Goal: Communication & Community: Answer question/provide support

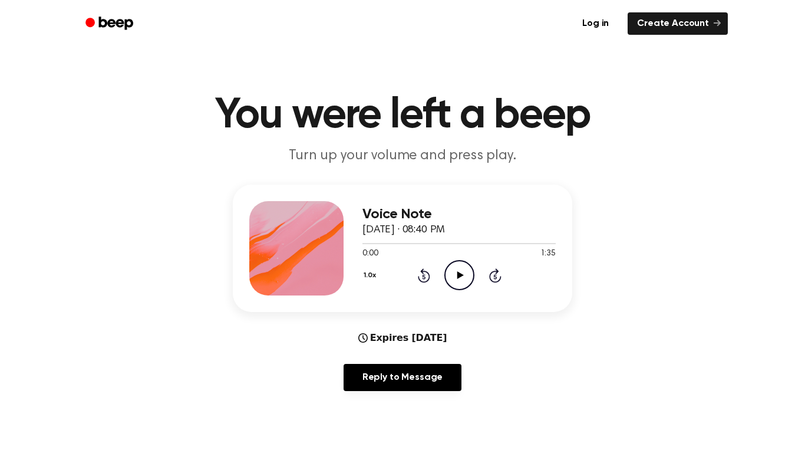
click at [466, 288] on circle at bounding box center [459, 274] width 29 height 29
click at [697, 215] on div "Voice Note [DATE] · 08:40 PM 0:02 1:35 Your browser does not support the [objec…" at bounding box center [402, 292] width 777 height 216
click at [691, 223] on div "Voice Note [DATE] · 08:40 PM 0:02 1:35 Your browser does not support the [objec…" at bounding box center [402, 292] width 777 height 216
click at [424, 277] on icon "Rewind 5 seconds" at bounding box center [423, 275] width 13 height 15
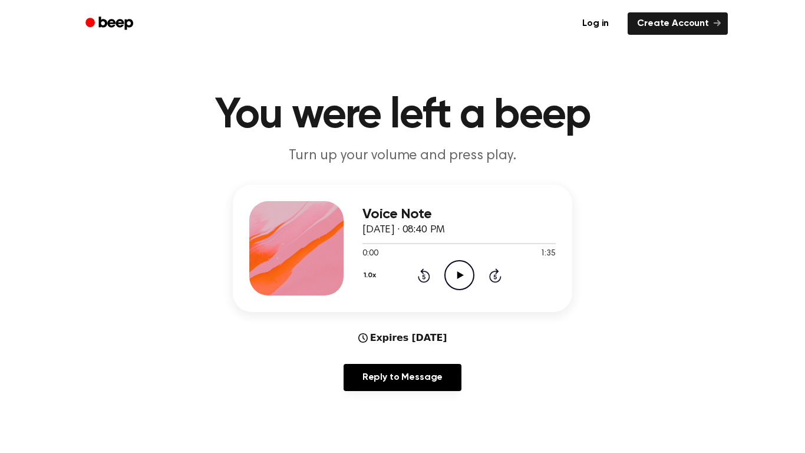
click at [710, 268] on div "Voice Note [DATE] · 08:40 PM 0:00 1:35 Your browser does not support the [objec…" at bounding box center [402, 292] width 777 height 216
click at [450, 269] on icon "Play Audio" at bounding box center [459, 274] width 30 height 30
click at [472, 281] on circle at bounding box center [459, 274] width 29 height 29
click at [424, 276] on icon at bounding box center [423, 275] width 3 height 5
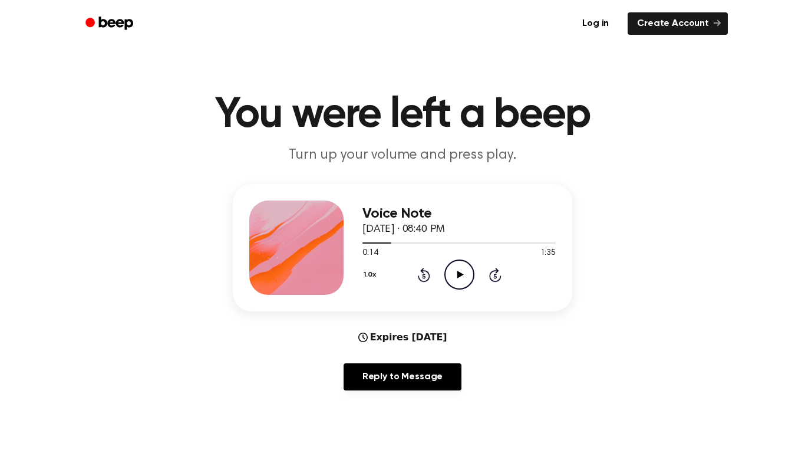
click at [463, 281] on icon "Play Audio" at bounding box center [459, 274] width 30 height 30
click at [449, 270] on icon "Pause Audio" at bounding box center [459, 274] width 30 height 30
click at [456, 274] on icon "Pause Audio" at bounding box center [459, 274] width 30 height 30
click at [443, 274] on div "1.0x Rewind 5 seconds Play Audio Skip 5 seconds" at bounding box center [458, 274] width 193 height 30
click at [461, 278] on icon "Play Audio" at bounding box center [459, 274] width 30 height 30
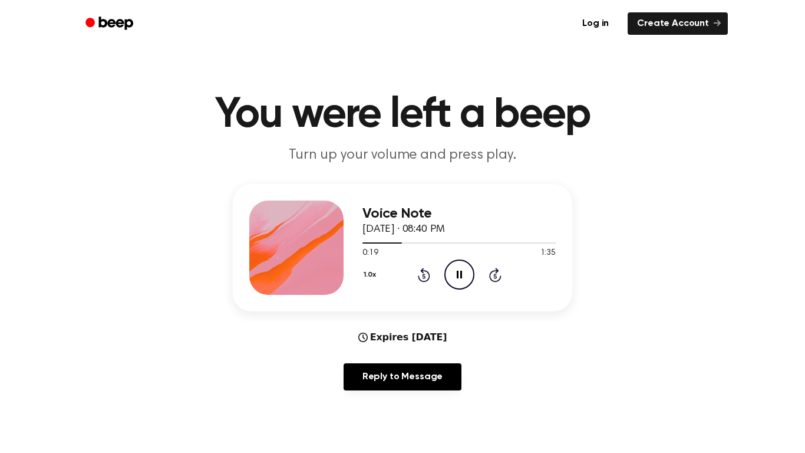
click at [456, 279] on icon "Pause Audio" at bounding box center [459, 274] width 30 height 30
click at [453, 269] on icon "Play Audio" at bounding box center [459, 274] width 30 height 30
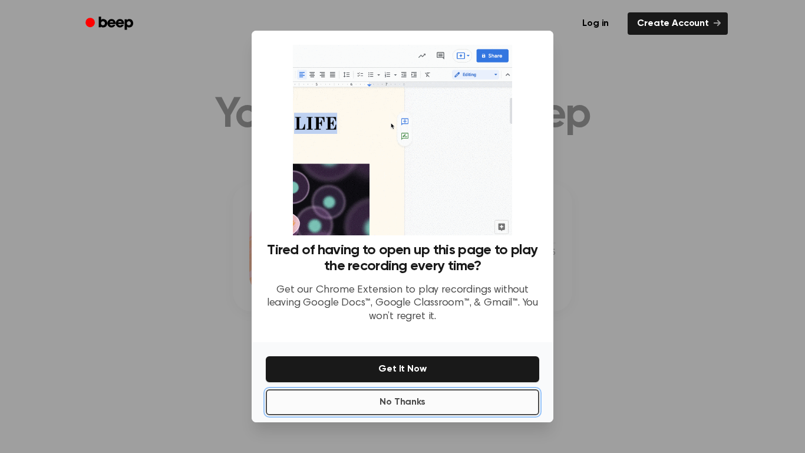
click at [519, 390] on button "No Thanks" at bounding box center [402, 402] width 273 height 26
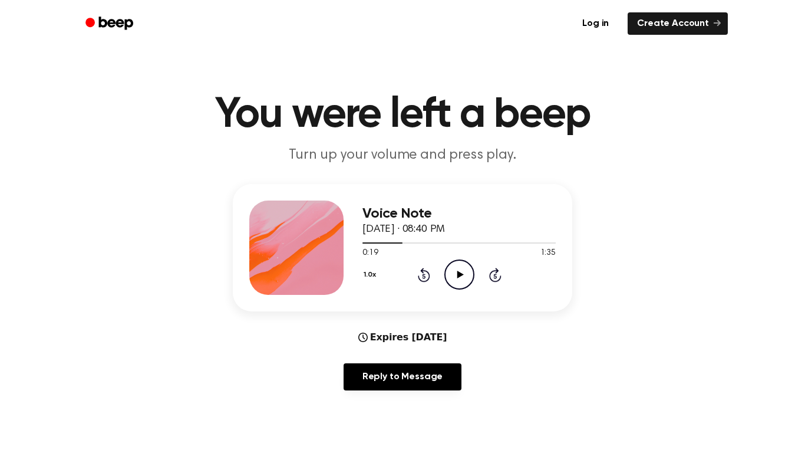
click at [454, 263] on icon "Play Audio" at bounding box center [459, 274] width 30 height 30
click at [445, 276] on circle at bounding box center [459, 274] width 29 height 29
click at [453, 285] on icon "Play Audio" at bounding box center [459, 274] width 30 height 30
click at [447, 268] on circle at bounding box center [459, 274] width 29 height 29
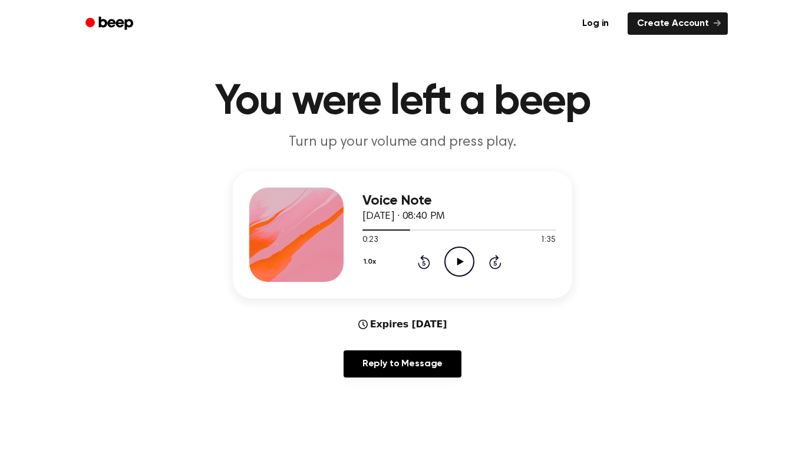
scroll to position [41, 0]
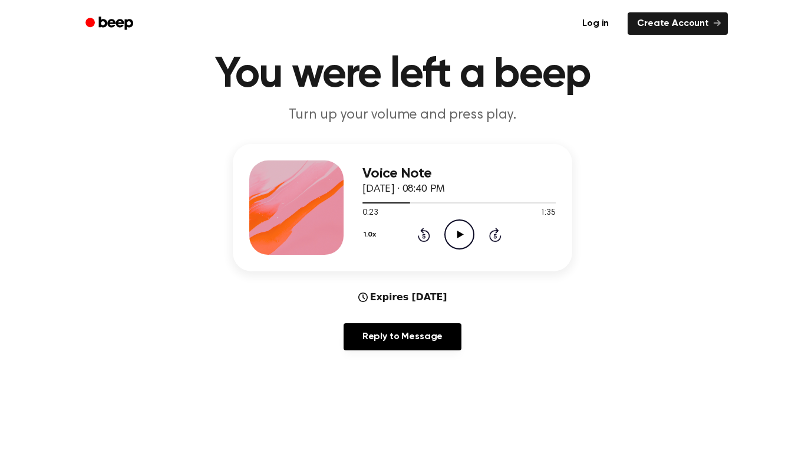
click at [448, 232] on icon "Play Audio" at bounding box center [459, 234] width 30 height 30
click at [460, 237] on icon "Pause Audio" at bounding box center [459, 234] width 30 height 30
click at [424, 235] on icon at bounding box center [423, 235] width 3 height 5
click at [449, 239] on icon "Pause Audio" at bounding box center [459, 234] width 30 height 30
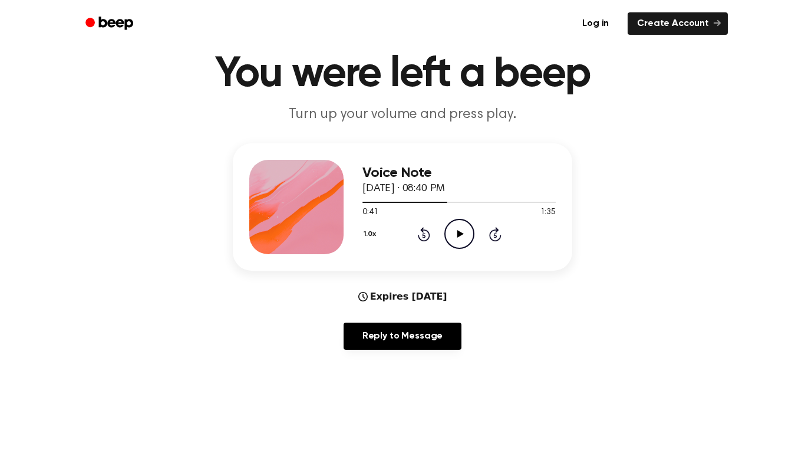
click at [424, 235] on icon at bounding box center [423, 235] width 3 height 5
click at [459, 242] on icon "Play Audio" at bounding box center [459, 234] width 30 height 30
click at [465, 238] on icon "Pause Audio" at bounding box center [459, 234] width 30 height 30
click at [436, 331] on link "Reply to Message" at bounding box center [403, 335] width 118 height 27
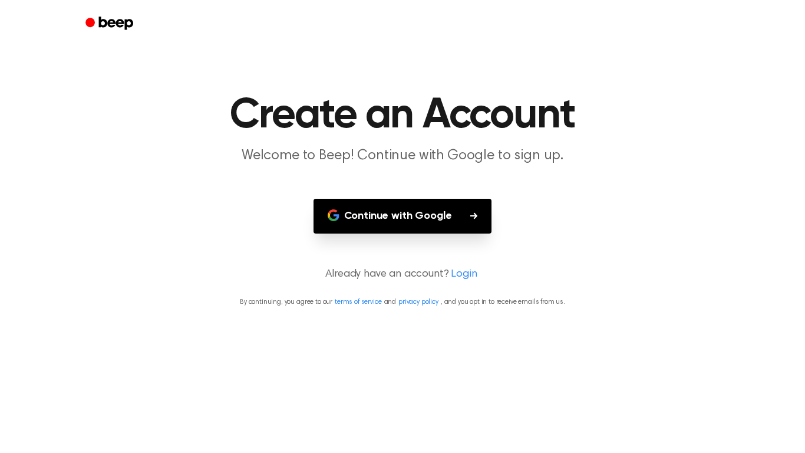
scroll to position [41, 0]
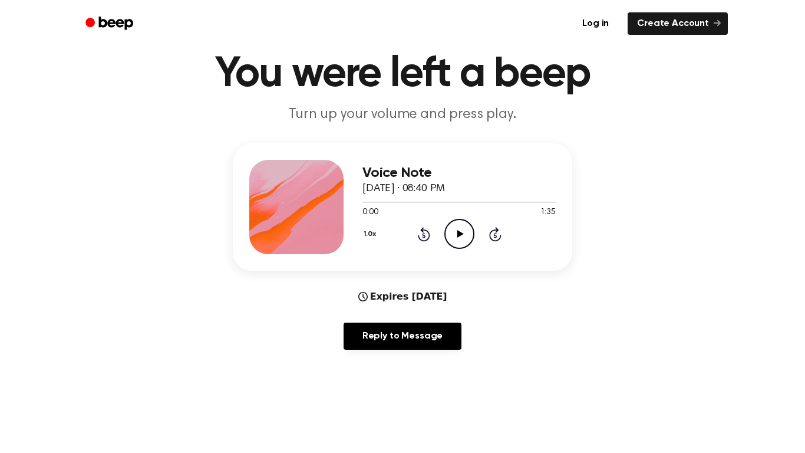
click at [454, 225] on icon "Play Audio" at bounding box center [459, 234] width 30 height 30
click at [392, 202] on div at bounding box center [458, 202] width 193 height 1
click at [424, 235] on icon at bounding box center [423, 235] width 3 height 5
click at [423, 239] on icon "Rewind 5 seconds" at bounding box center [423, 233] width 13 height 15
click at [423, 241] on icon at bounding box center [424, 234] width 12 height 14
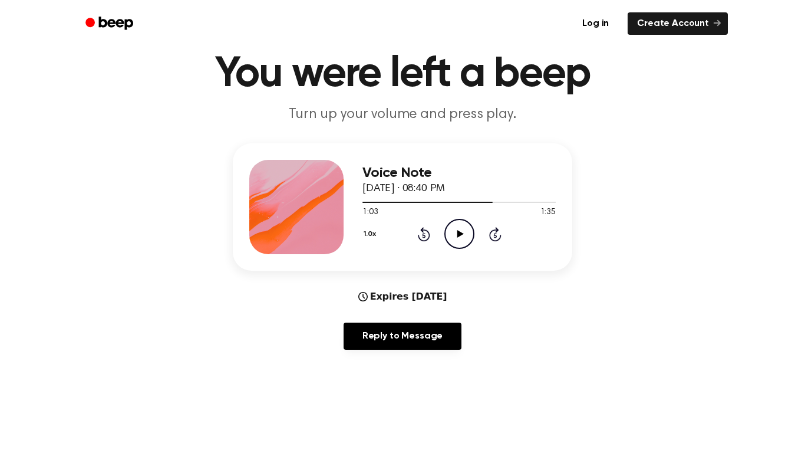
click at [424, 235] on icon at bounding box center [423, 235] width 3 height 5
click at [460, 239] on icon "Play Audio" at bounding box center [459, 234] width 30 height 30
click at [458, 234] on icon at bounding box center [459, 234] width 5 height 8
click at [428, 234] on icon at bounding box center [424, 234] width 12 height 14
click at [454, 236] on icon "Play Audio" at bounding box center [459, 234] width 30 height 30
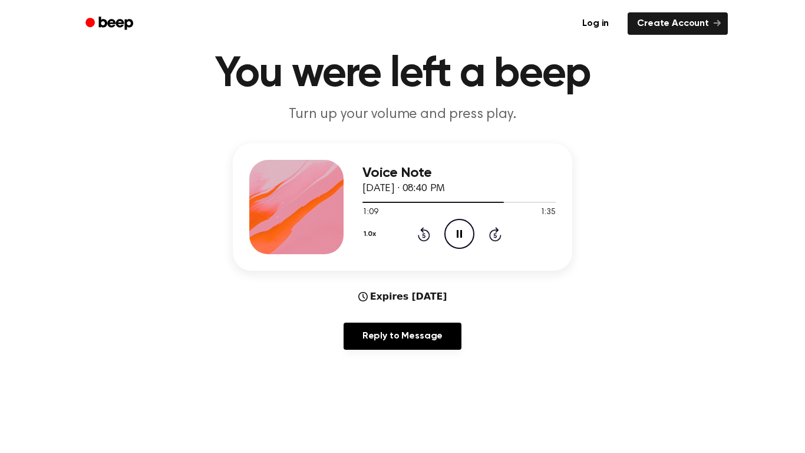
click at [453, 220] on circle at bounding box center [459, 233] width 29 height 29
click at [464, 240] on icon "Play Audio" at bounding box center [459, 234] width 30 height 30
click at [448, 223] on icon "Pause Audio" at bounding box center [459, 234] width 30 height 30
click at [463, 227] on icon "Play Audio" at bounding box center [459, 234] width 30 height 30
click at [468, 227] on icon "Pause Audio" at bounding box center [459, 234] width 30 height 30
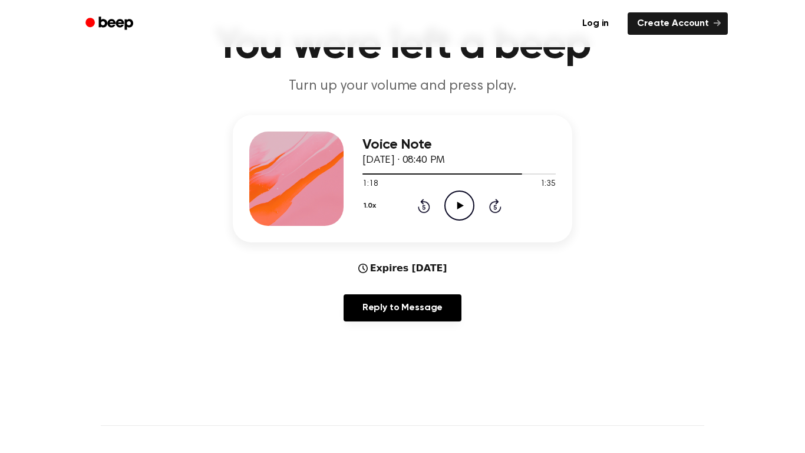
scroll to position [71, 0]
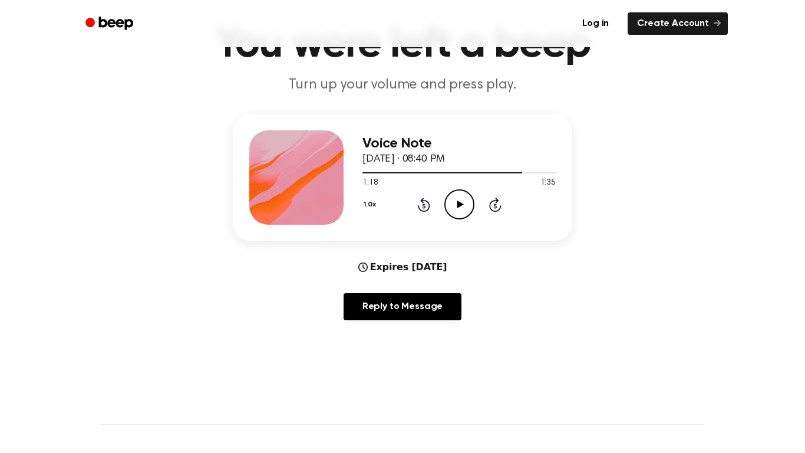
click at [474, 213] on icon "Play Audio" at bounding box center [459, 204] width 30 height 30
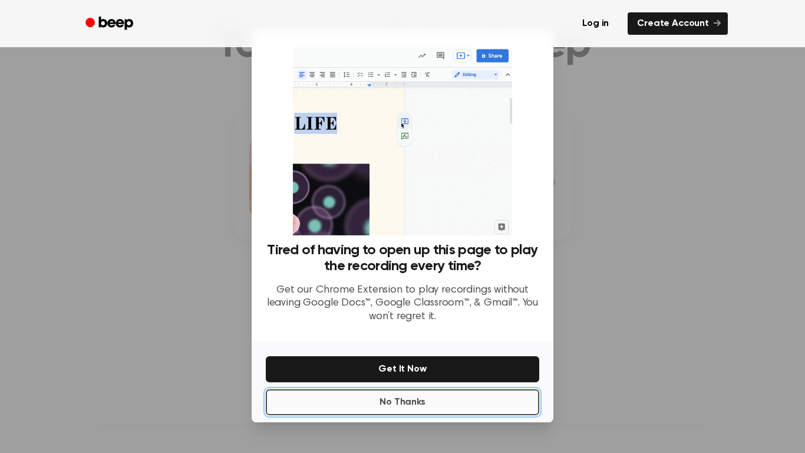
click at [526, 408] on button "No Thanks" at bounding box center [402, 402] width 273 height 26
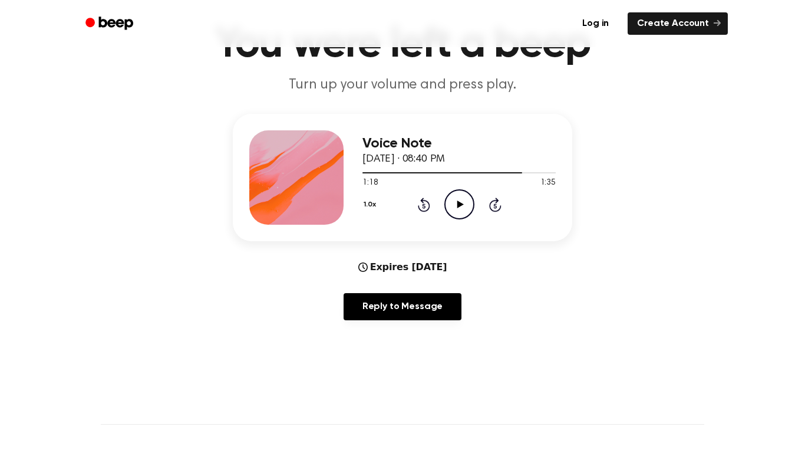
click at [466, 200] on icon "Play Audio" at bounding box center [459, 204] width 30 height 30
click at [447, 194] on icon "Pause Audio" at bounding box center [459, 204] width 30 height 30
click at [453, 197] on icon "Play Audio" at bounding box center [459, 204] width 30 height 30
